Goal: Go to known website: Access a specific website the user already knows

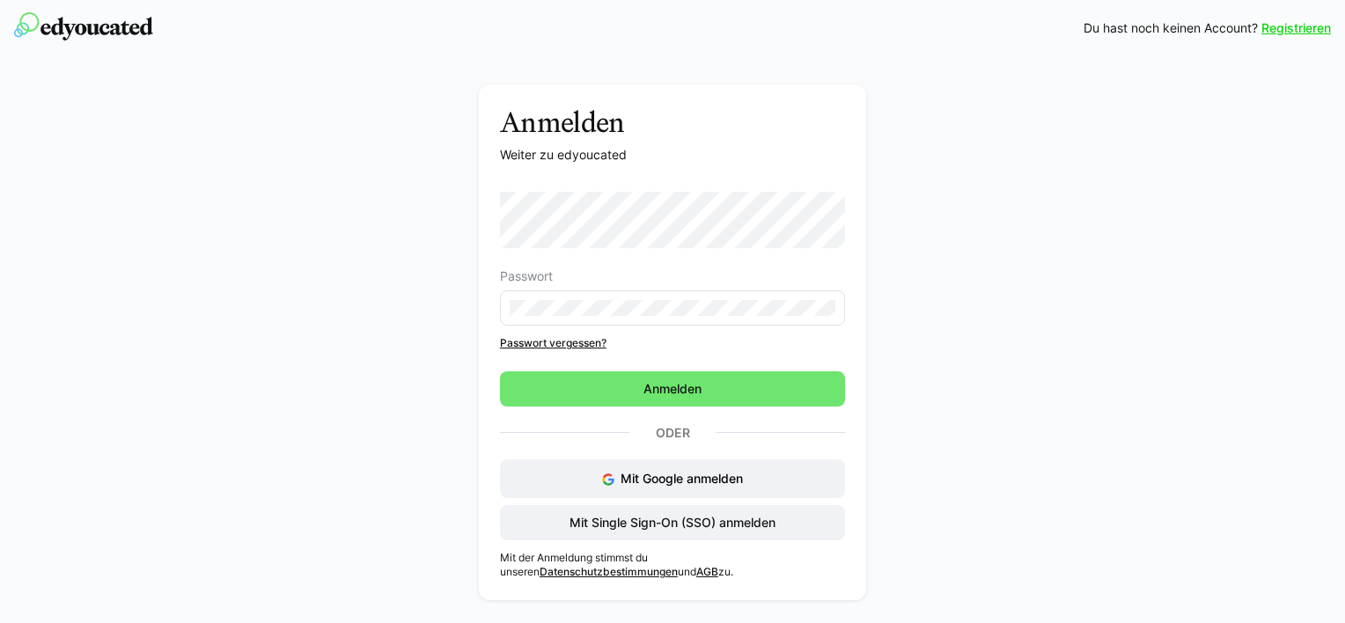
click at [107, 33] on img at bounding box center [83, 26] width 139 height 28
click at [77, 33] on img at bounding box center [83, 26] width 139 height 28
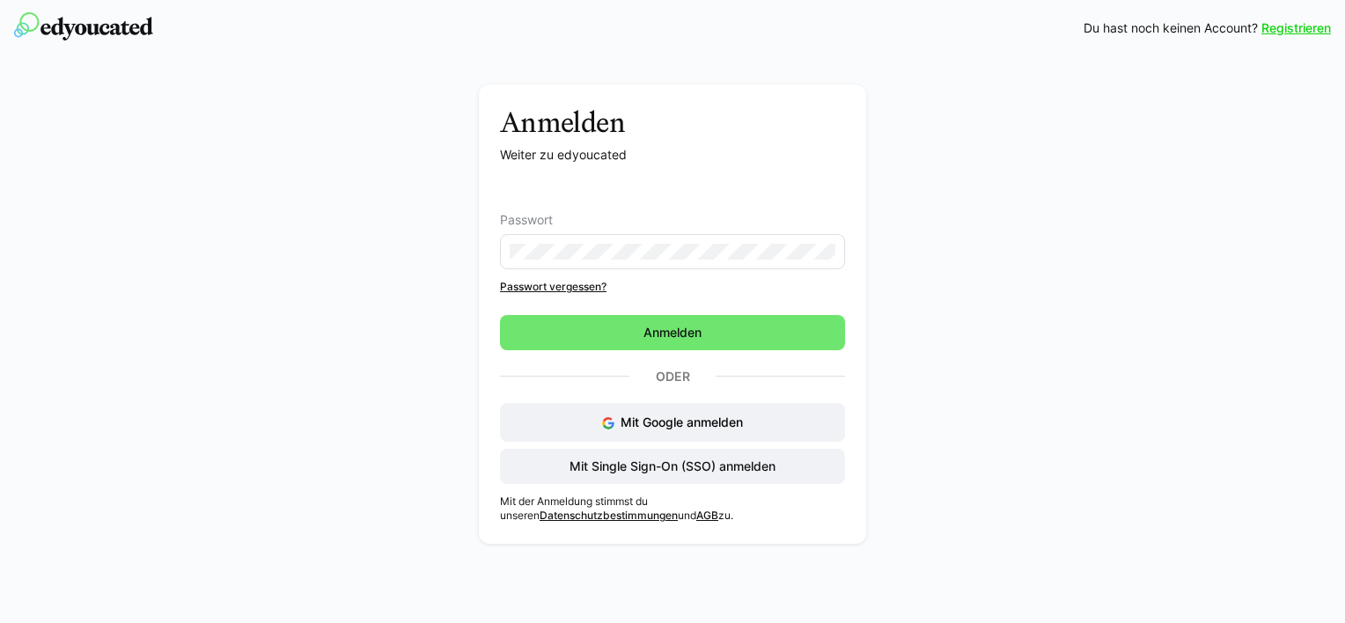
click at [83, 28] on img at bounding box center [83, 26] width 139 height 28
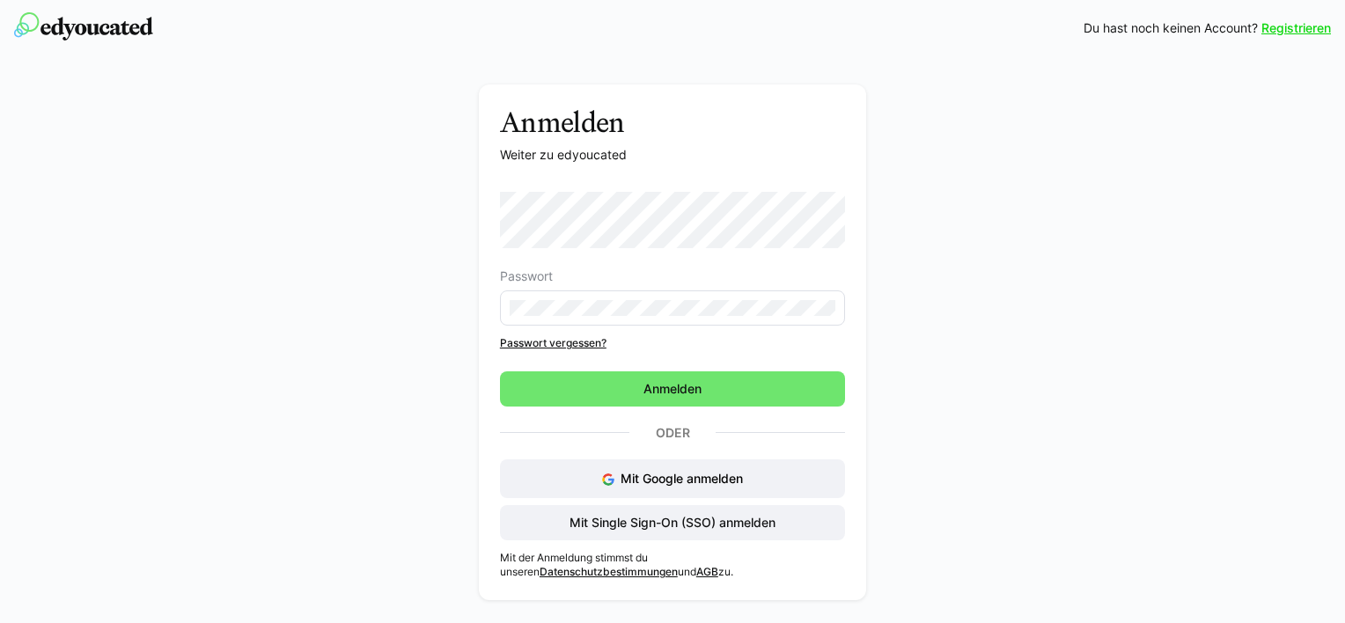
click at [696, 575] on link "AGB" at bounding box center [707, 571] width 22 height 13
